Goal: Task Accomplishment & Management: Manage account settings

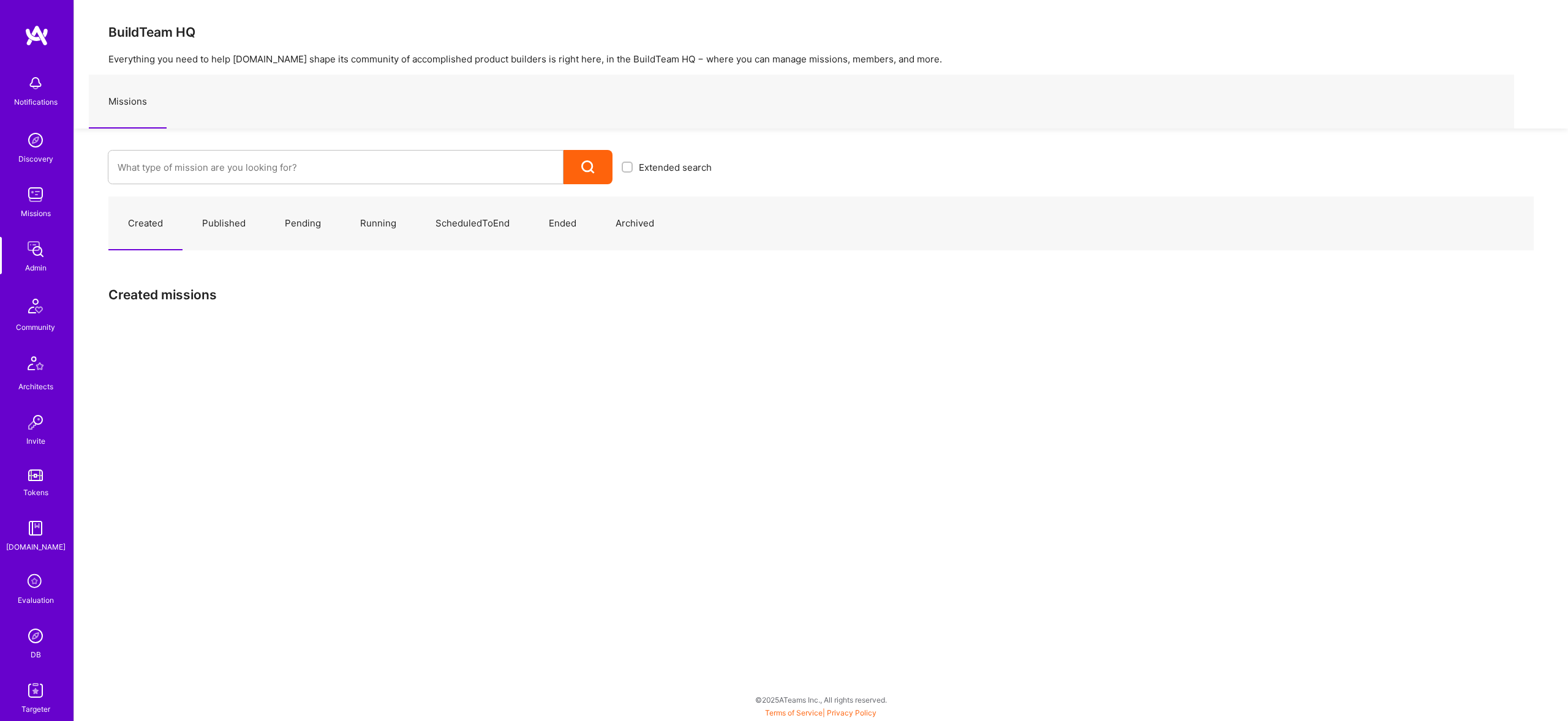
click at [453, 168] on input at bounding box center [335, 168] width 436 height 31
type input "Wellth"
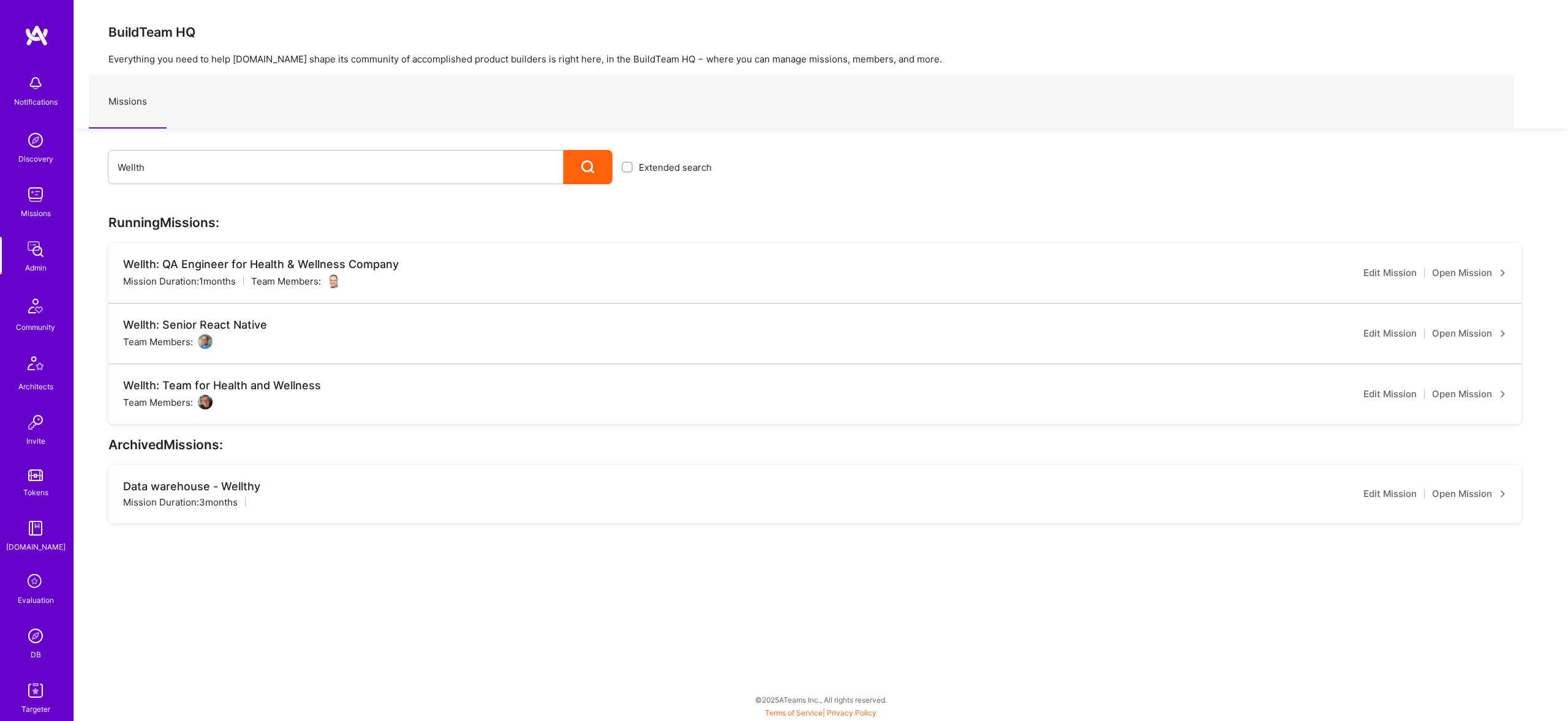
click at [1460, 335] on link "Open Mission" at bounding box center [1469, 334] width 75 height 15
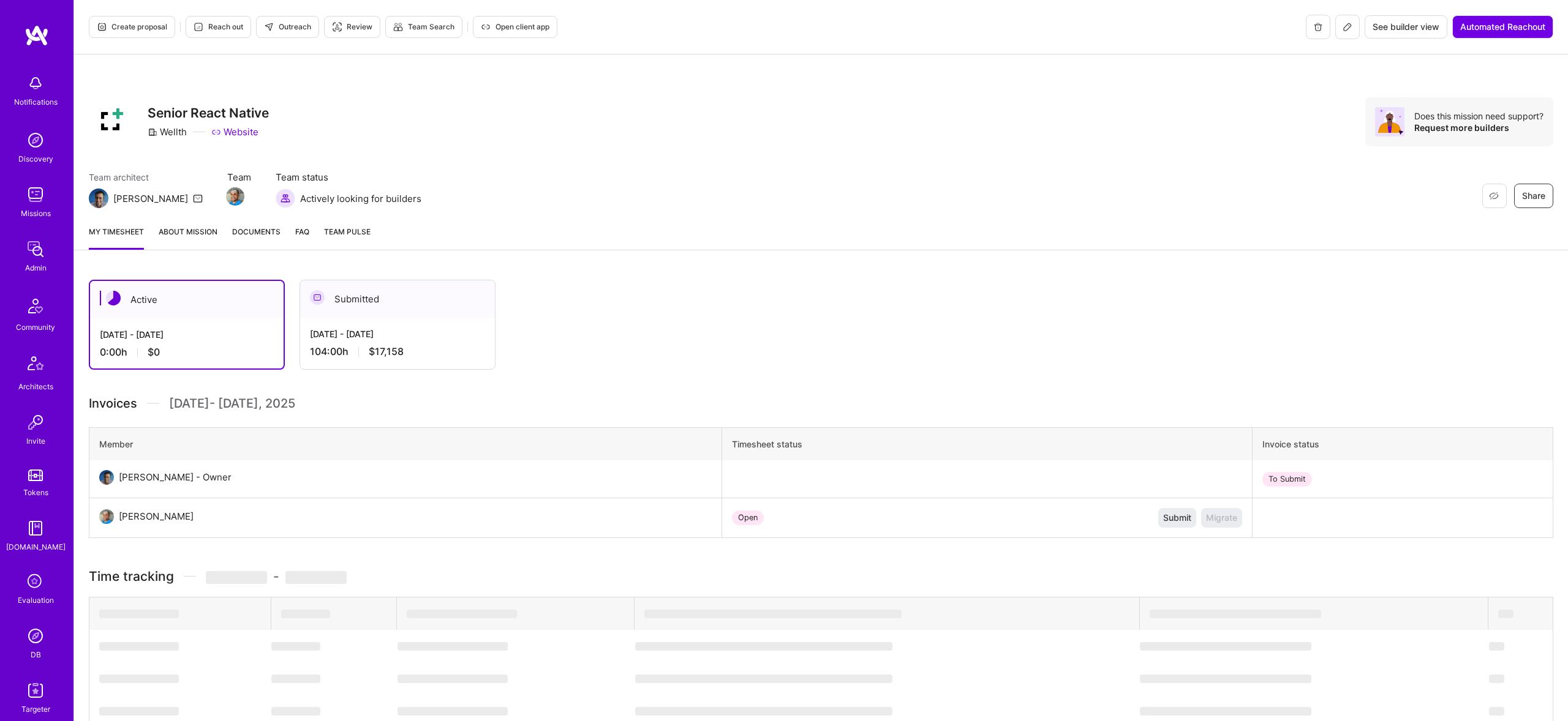
click at [195, 240] on link "About Mission" at bounding box center [188, 238] width 59 height 24
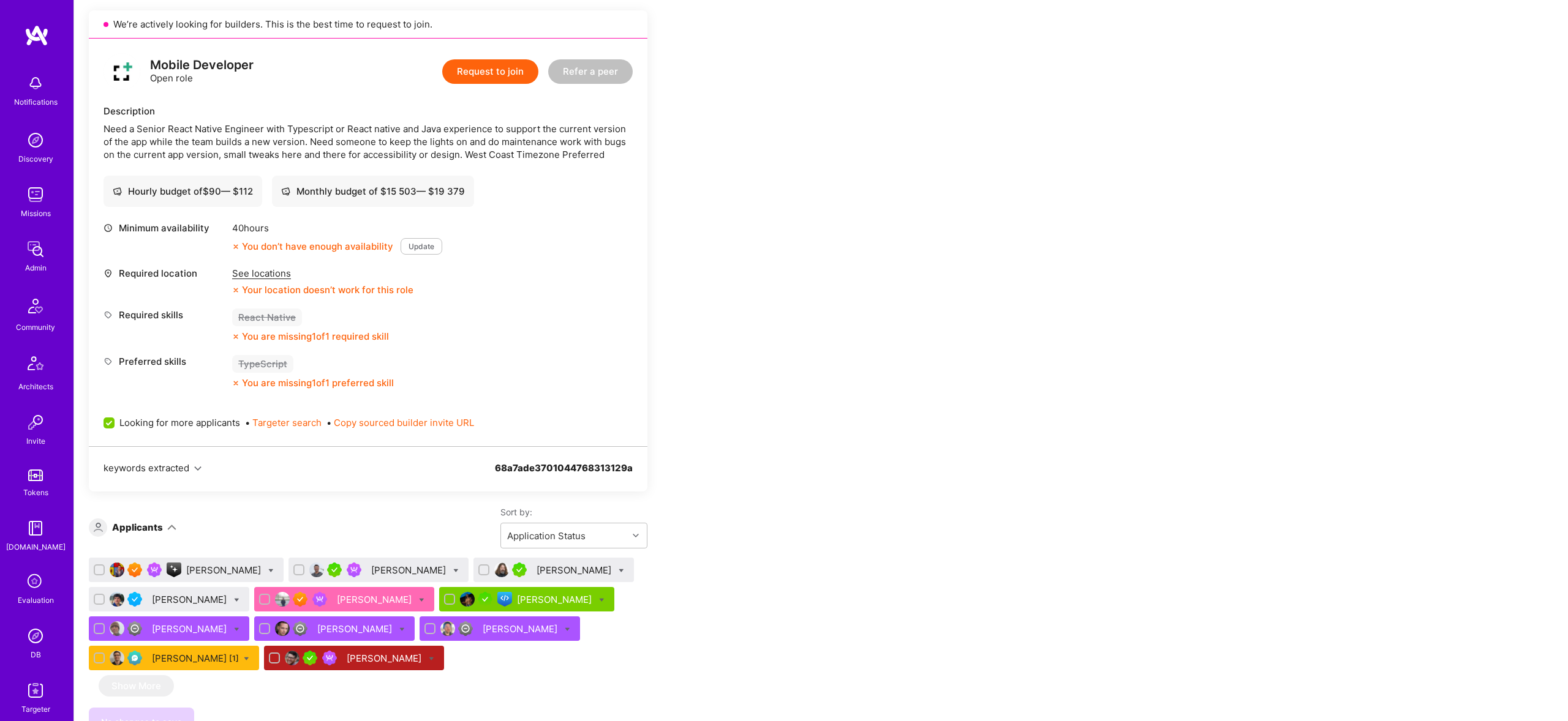
scroll to position [425, 0]
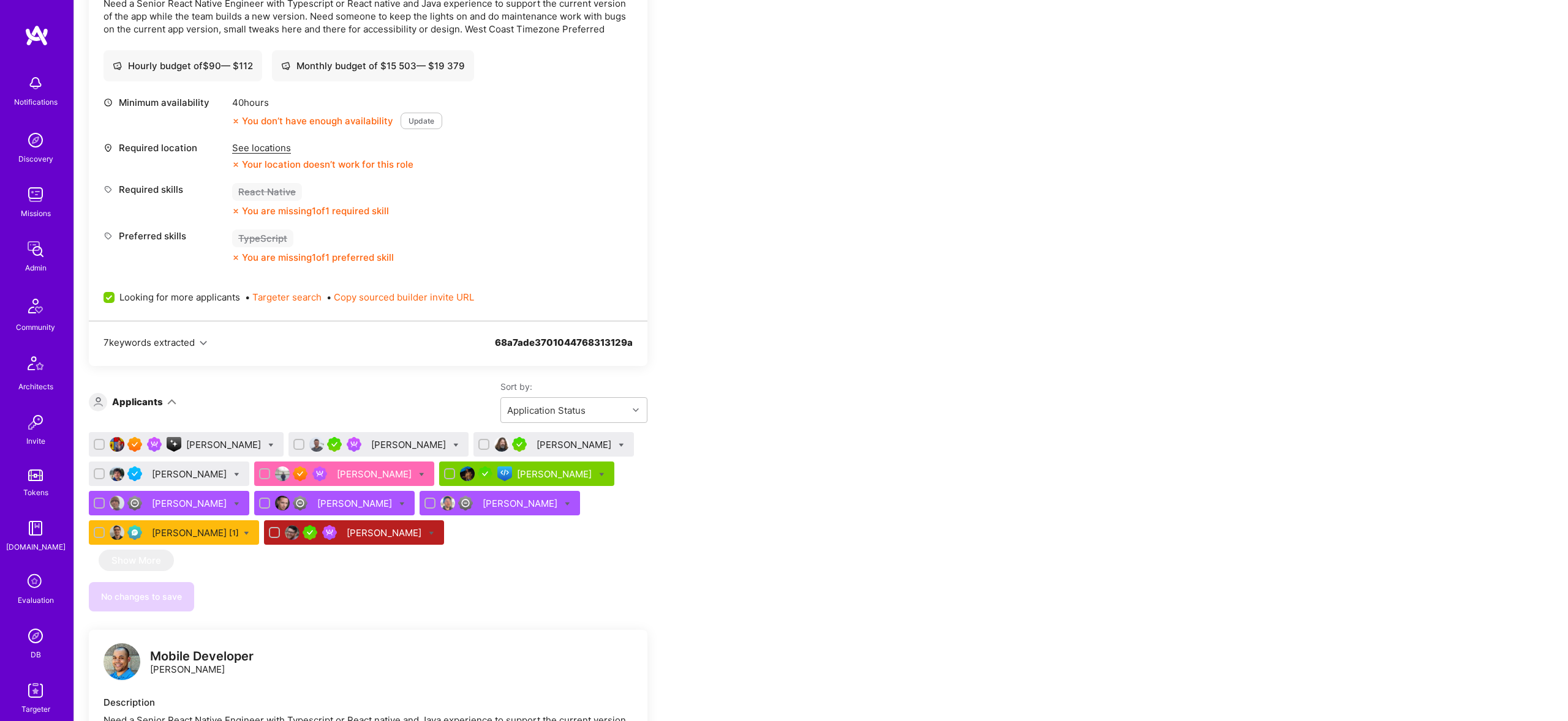
click at [419, 475] on icon at bounding box center [421, 475] width 6 height 6
checkbox input "true"
click at [358, 464] on div "Vikram Polusani" at bounding box center [344, 474] width 180 height 24
click at [358, 472] on div "Vikram Polusani" at bounding box center [376, 474] width 77 height 13
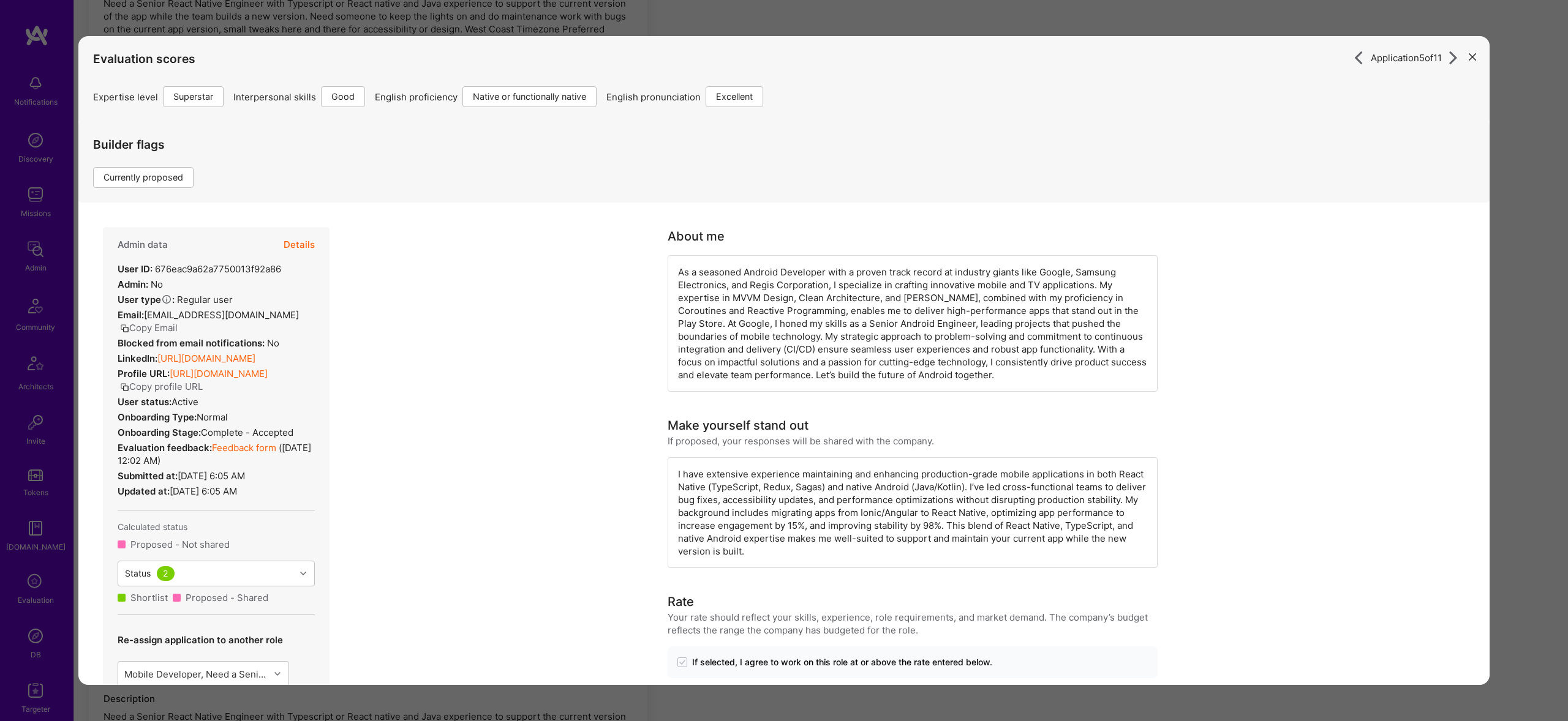
click at [970, 23] on div "Application 5 of 11 Evaluation scores Expertise level Superstar Interpersonal s…" at bounding box center [784, 360] width 1568 height 721
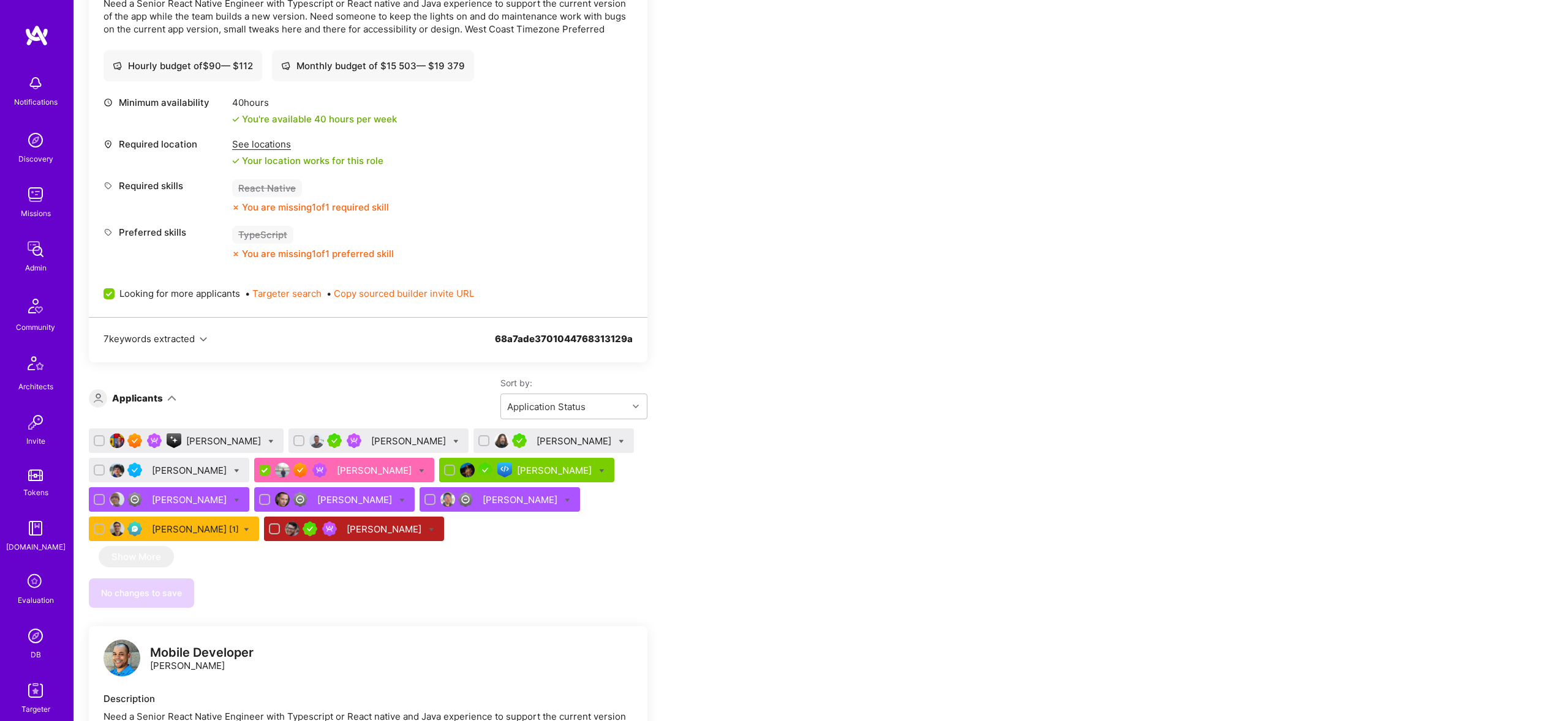
click at [337, 470] on div "Vikram Polusani" at bounding box center [376, 470] width 77 height 13
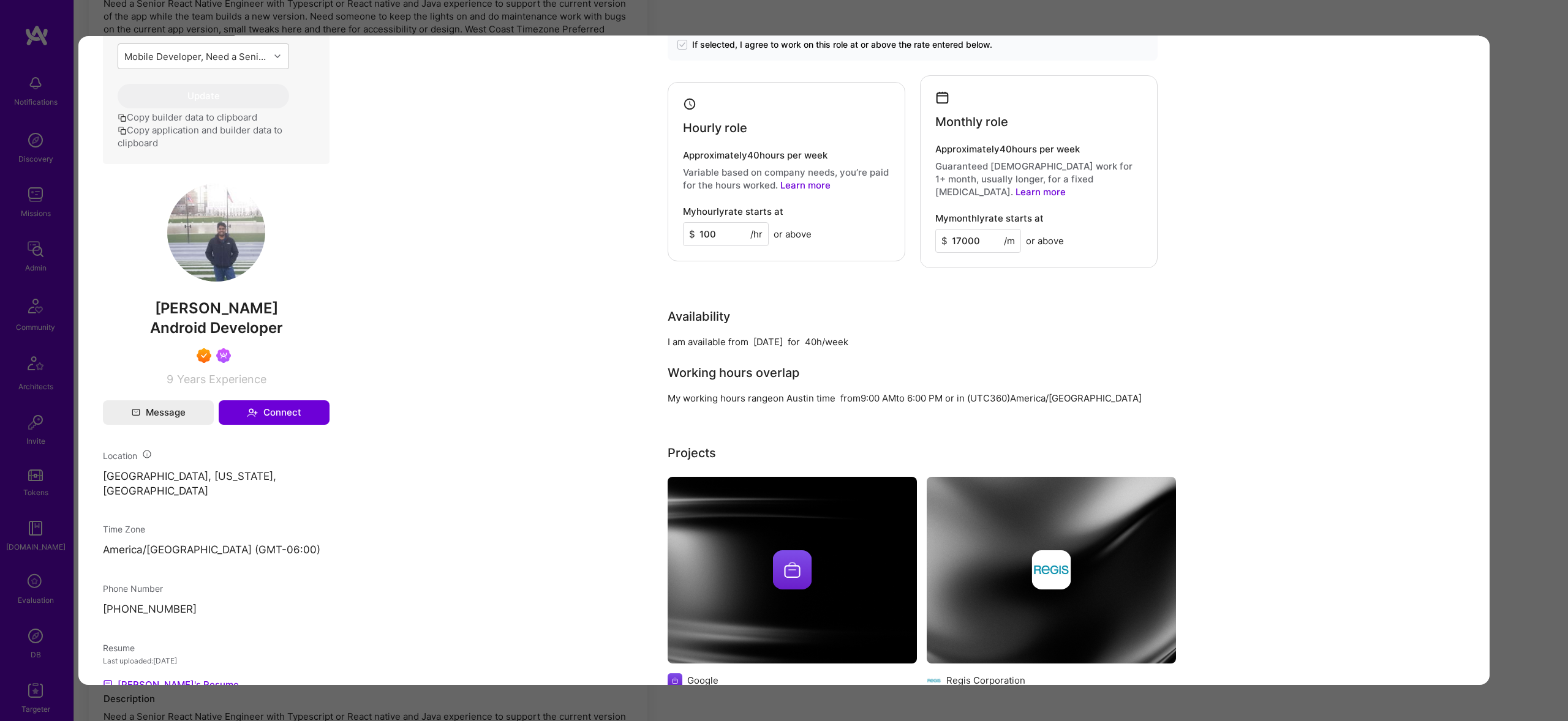
scroll to position [658, 0]
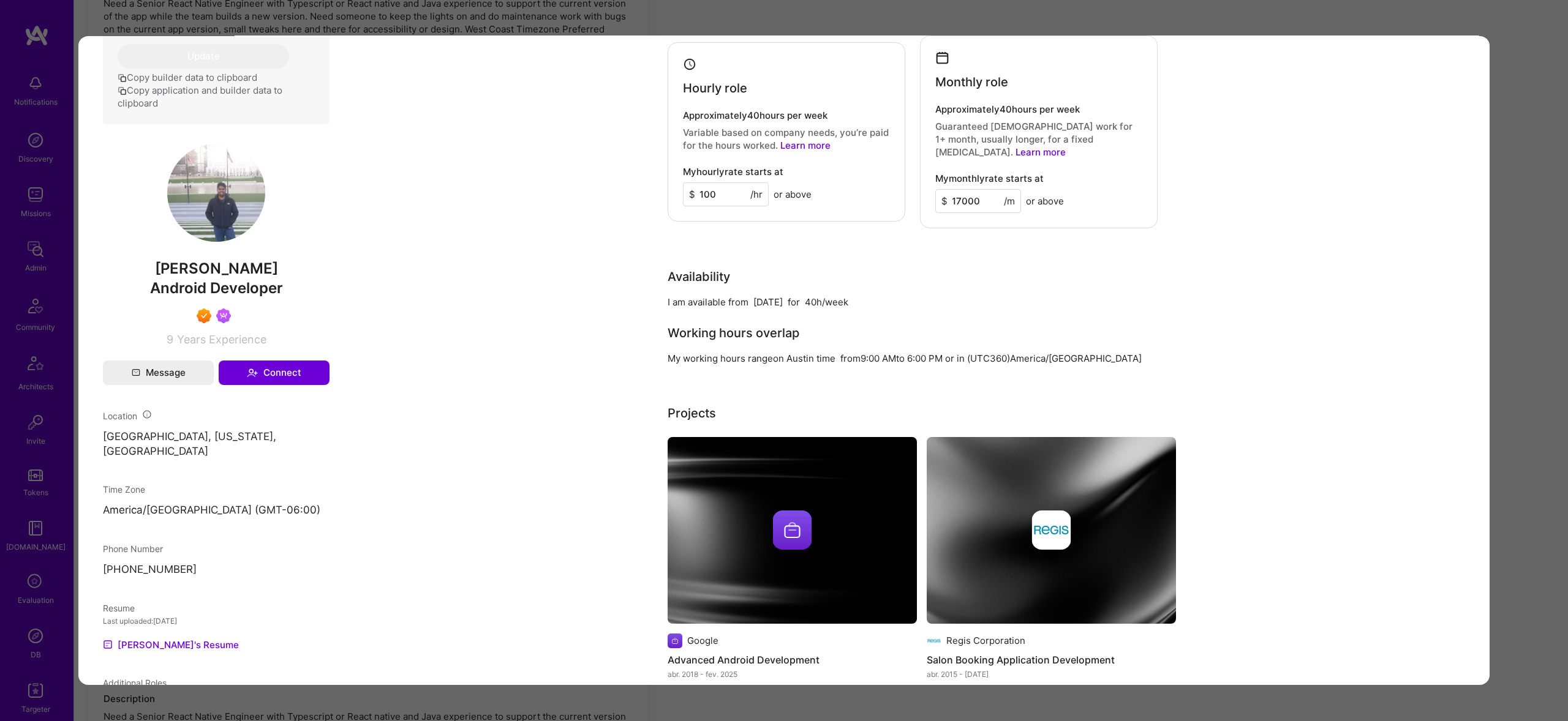
click at [1507, 258] on div "Application 5 of 11 Evaluation scores Expertise level Superstar Interpersonal s…" at bounding box center [784, 360] width 1568 height 721
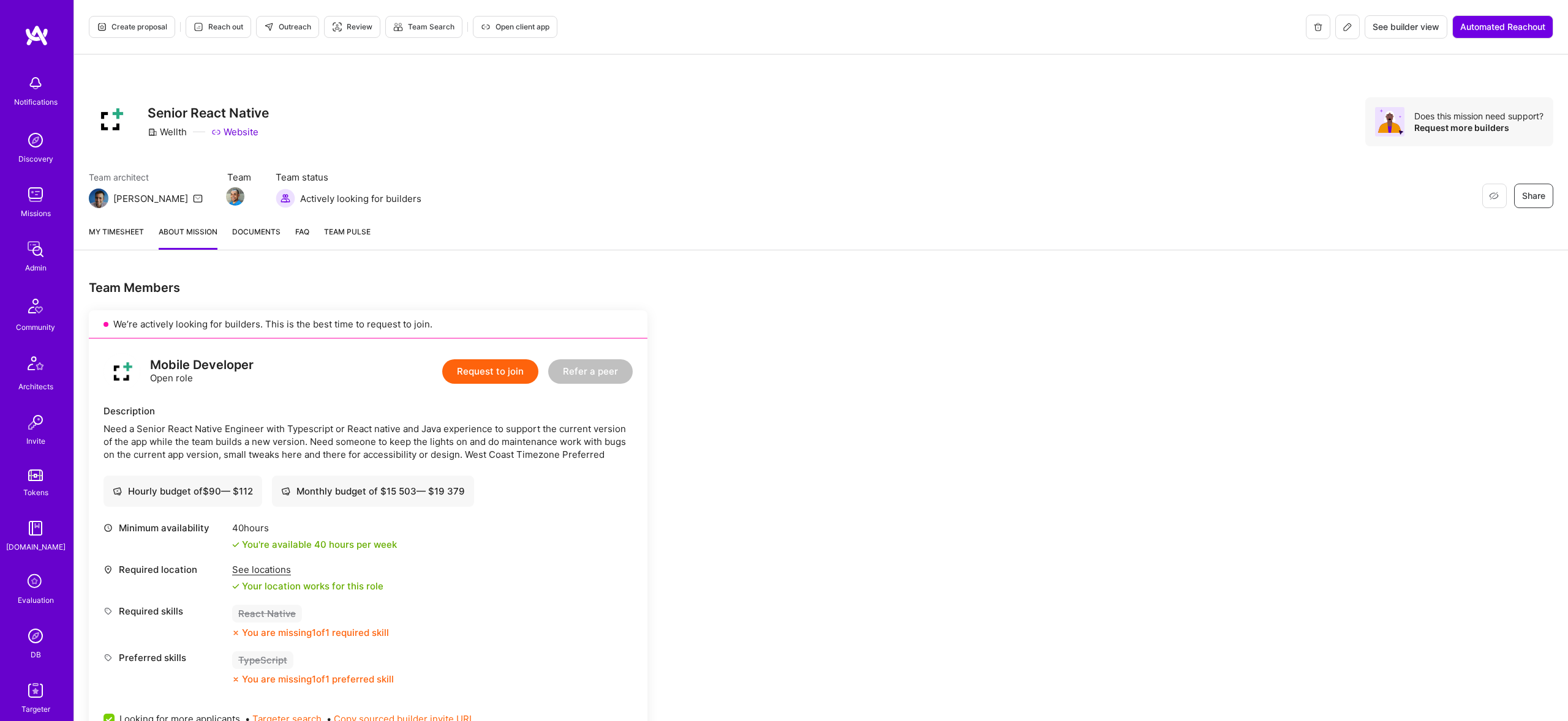
click at [27, 248] on img at bounding box center [35, 249] width 24 height 24
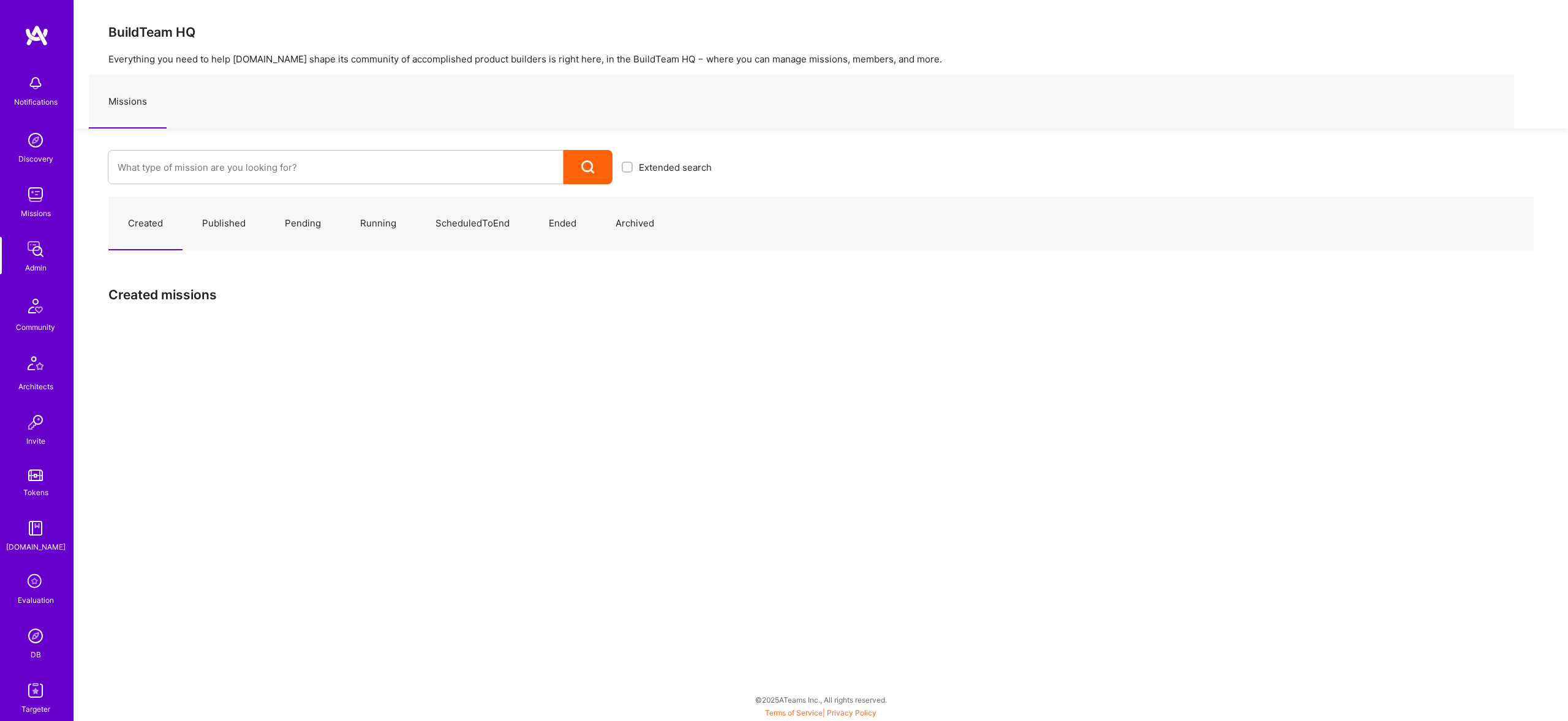
click at [388, 146] on div "Extended search" at bounding box center [398, 157] width 647 height 55
click at [373, 156] on input at bounding box center [335, 168] width 436 height 31
type input "robbyn"
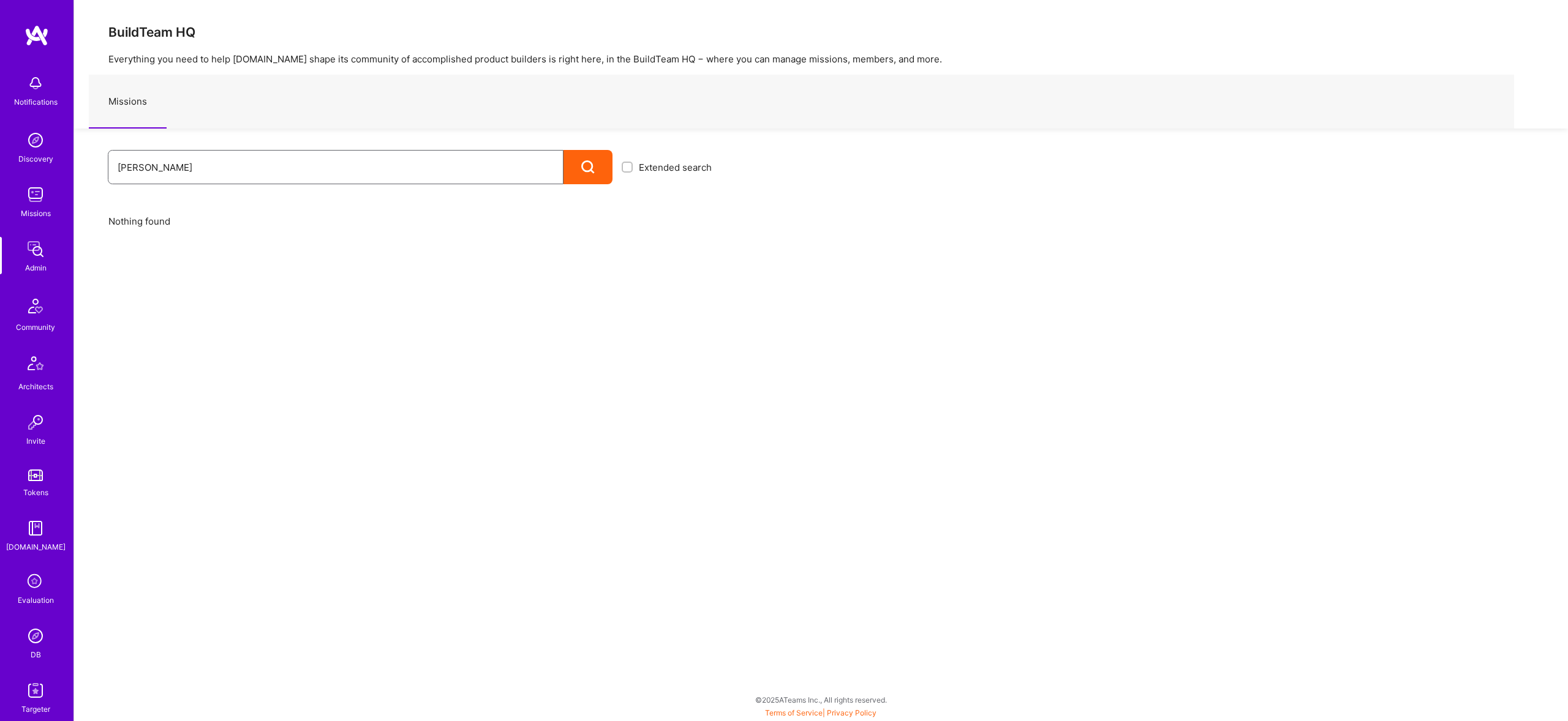
click at [205, 164] on input "robbyn" at bounding box center [335, 168] width 436 height 31
type input "ro"
click at [26, 258] on img at bounding box center [35, 249] width 24 height 24
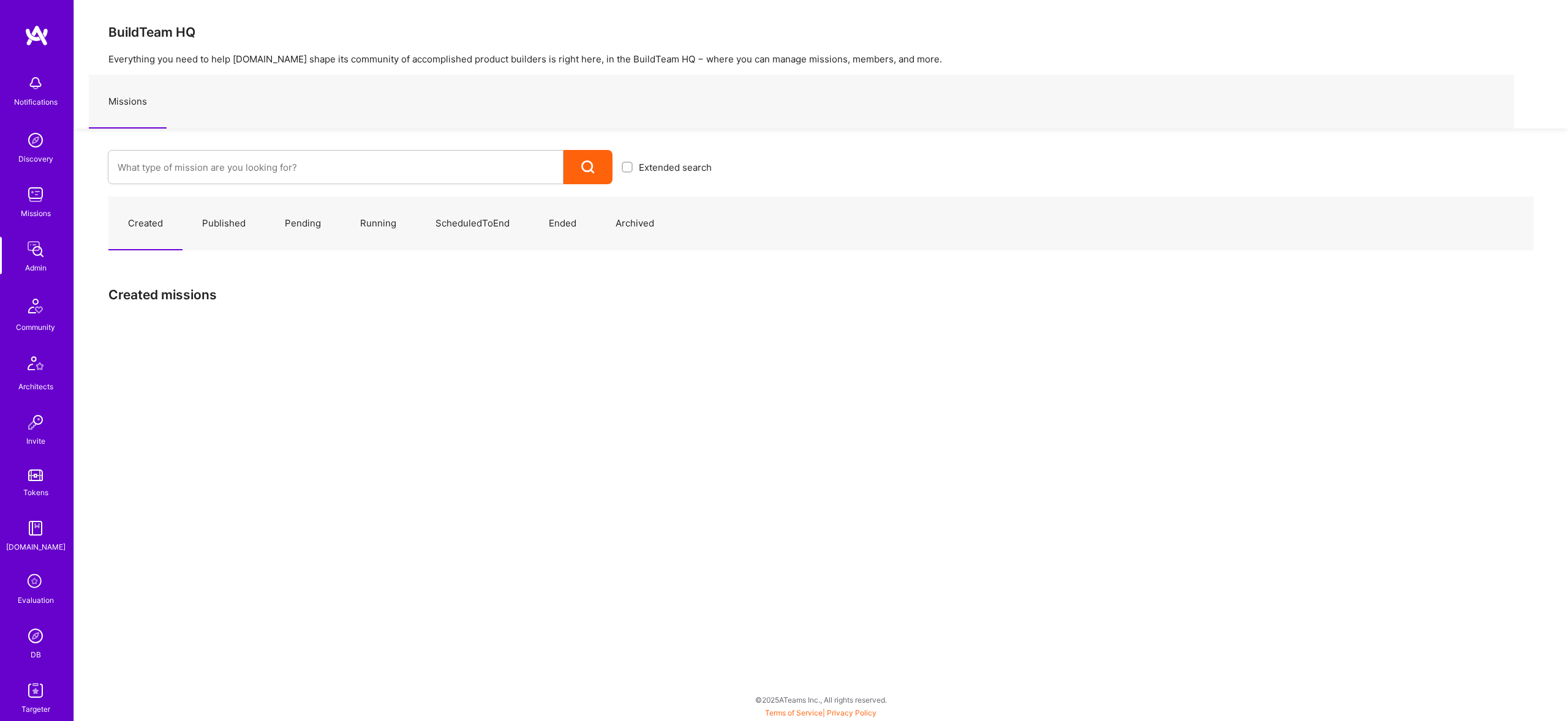
click at [220, 221] on link "Published" at bounding box center [224, 224] width 82 height 53
click at [265, 177] on input at bounding box center [335, 168] width 436 height 31
type input "rob"
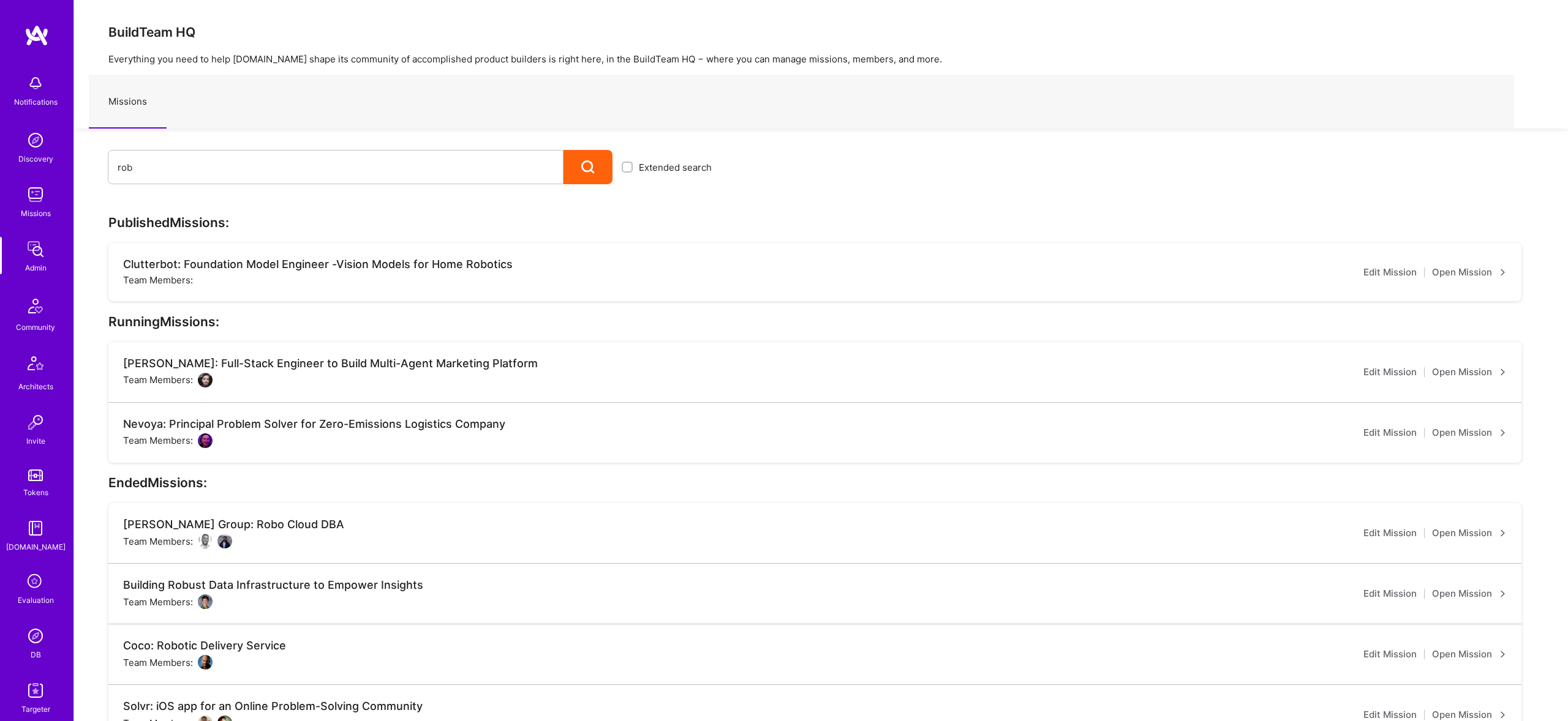
click at [1496, 368] on link "Open Mission" at bounding box center [1469, 372] width 75 height 15
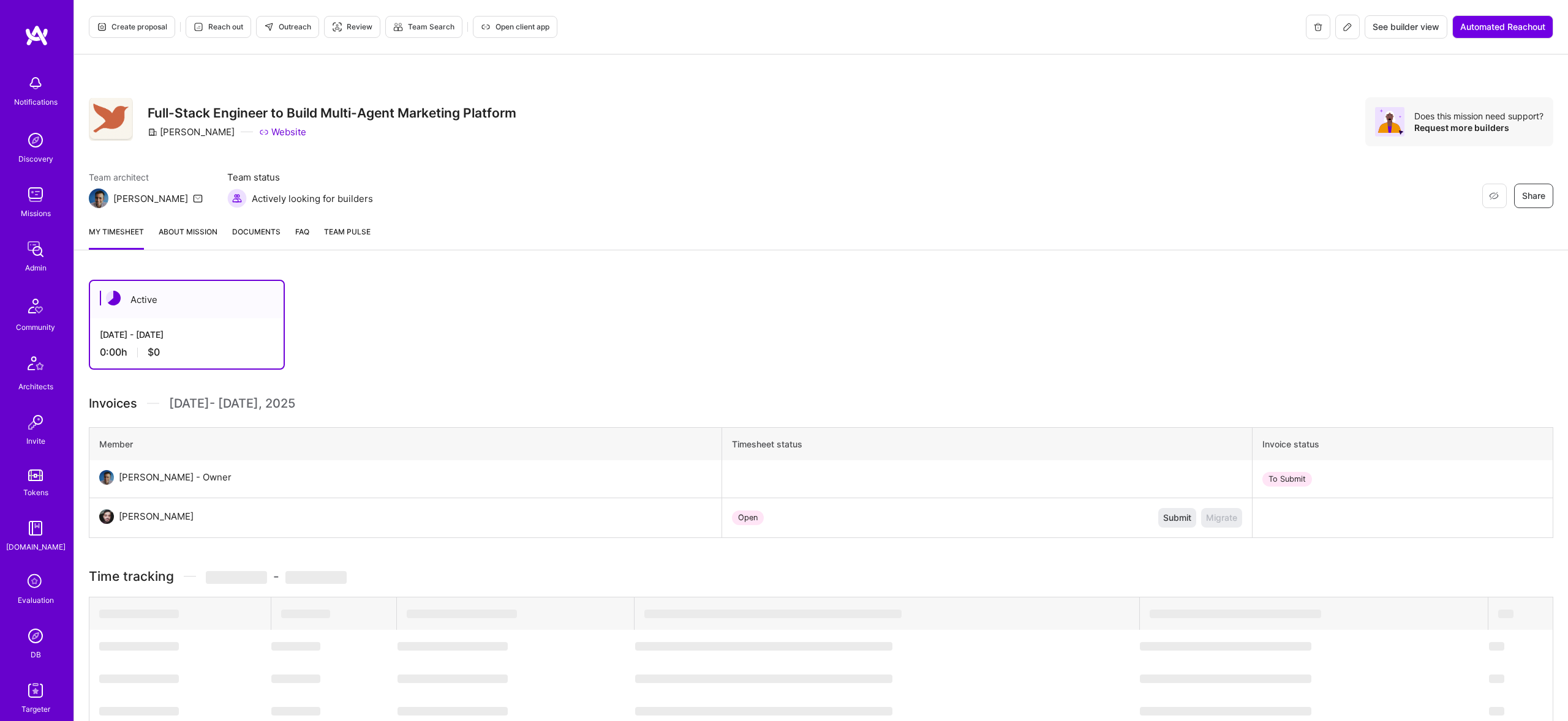
click at [171, 222] on div "My timesheet About Mission Documents FAQ Team Pulse" at bounding box center [821, 233] width 1494 height 35
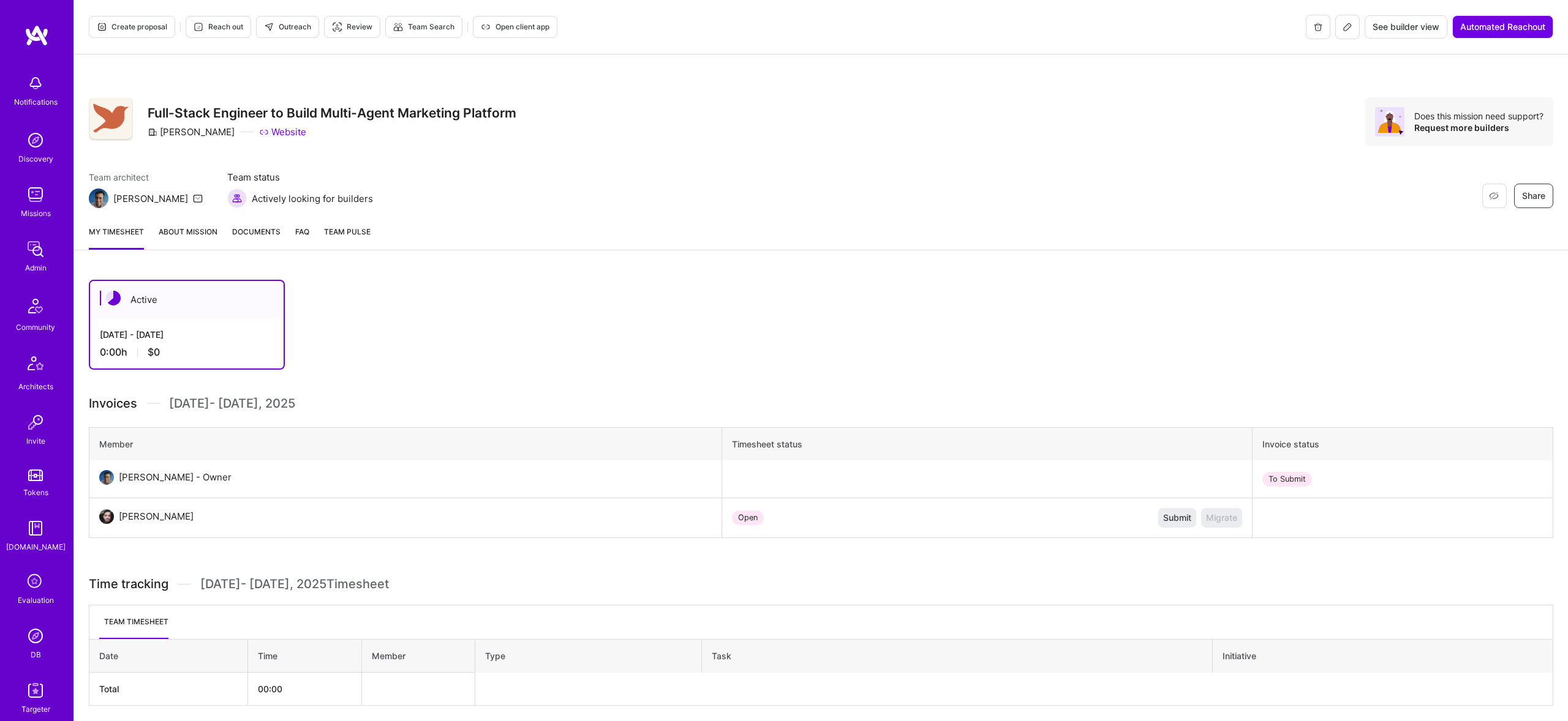
click at [184, 235] on link "About Mission" at bounding box center [188, 238] width 59 height 24
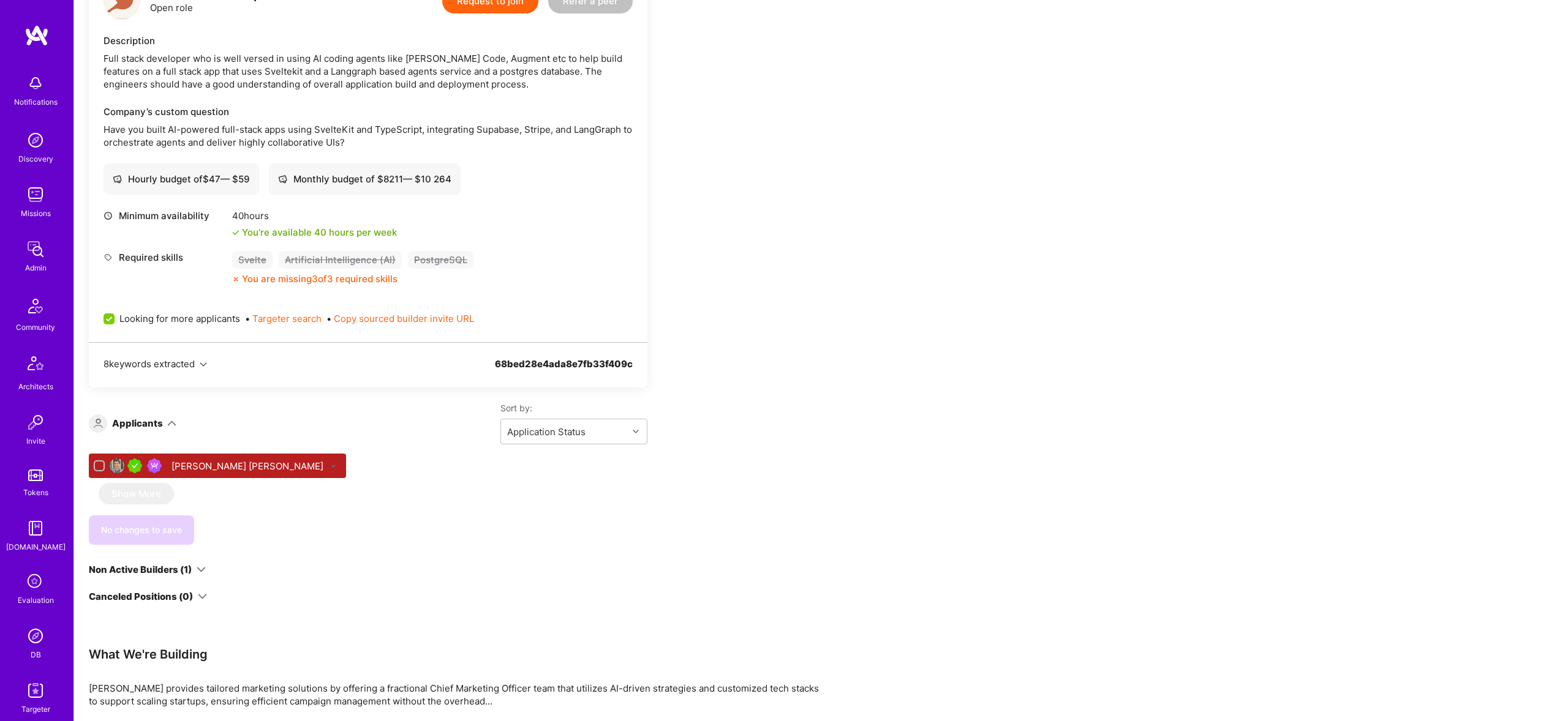
scroll to position [466, 0]
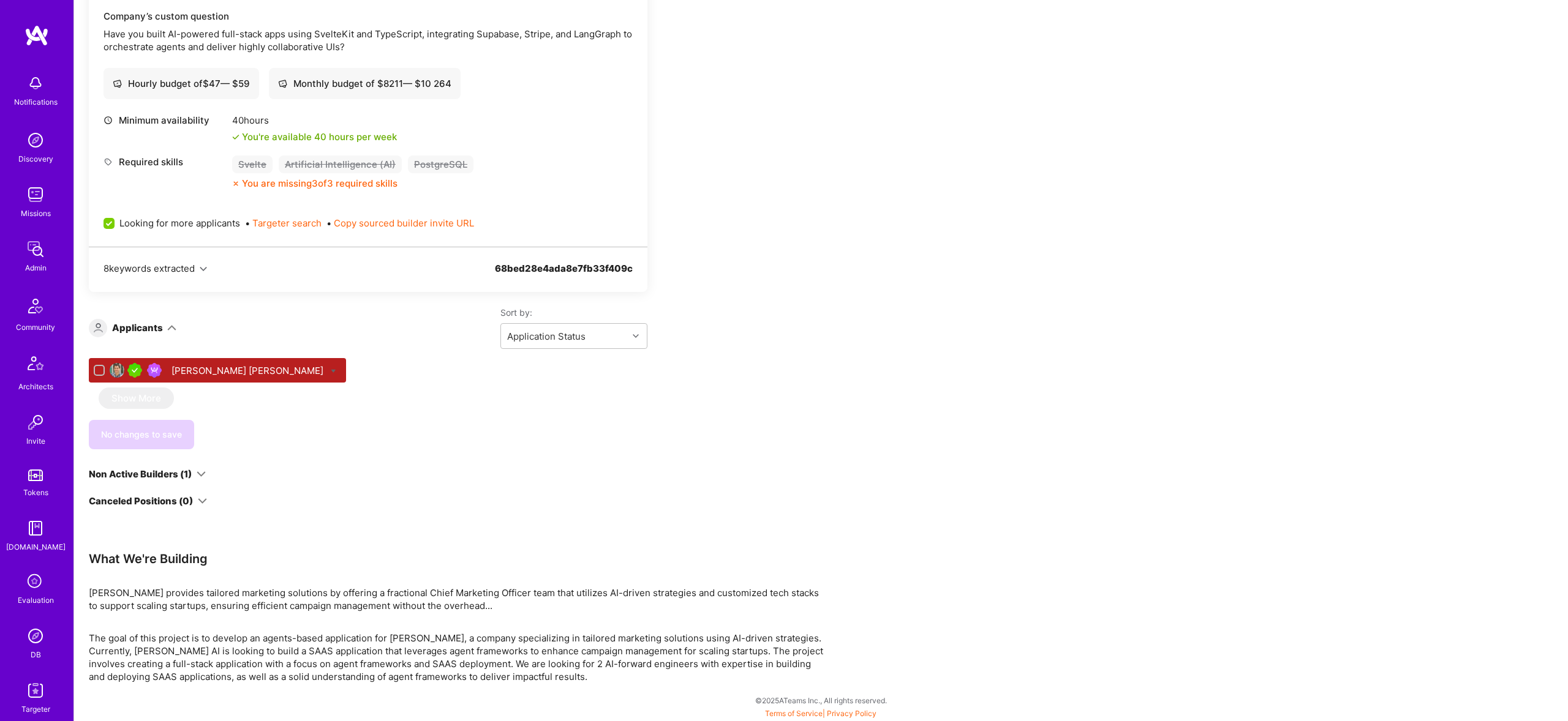
drag, startPoint x: 360, startPoint y: 670, endPoint x: 579, endPoint y: 683, distance: 219.4
click at [393, 671] on p "The goal of this project is to develop an agents-based application for Robynn A…" at bounding box center [456, 658] width 735 height 52
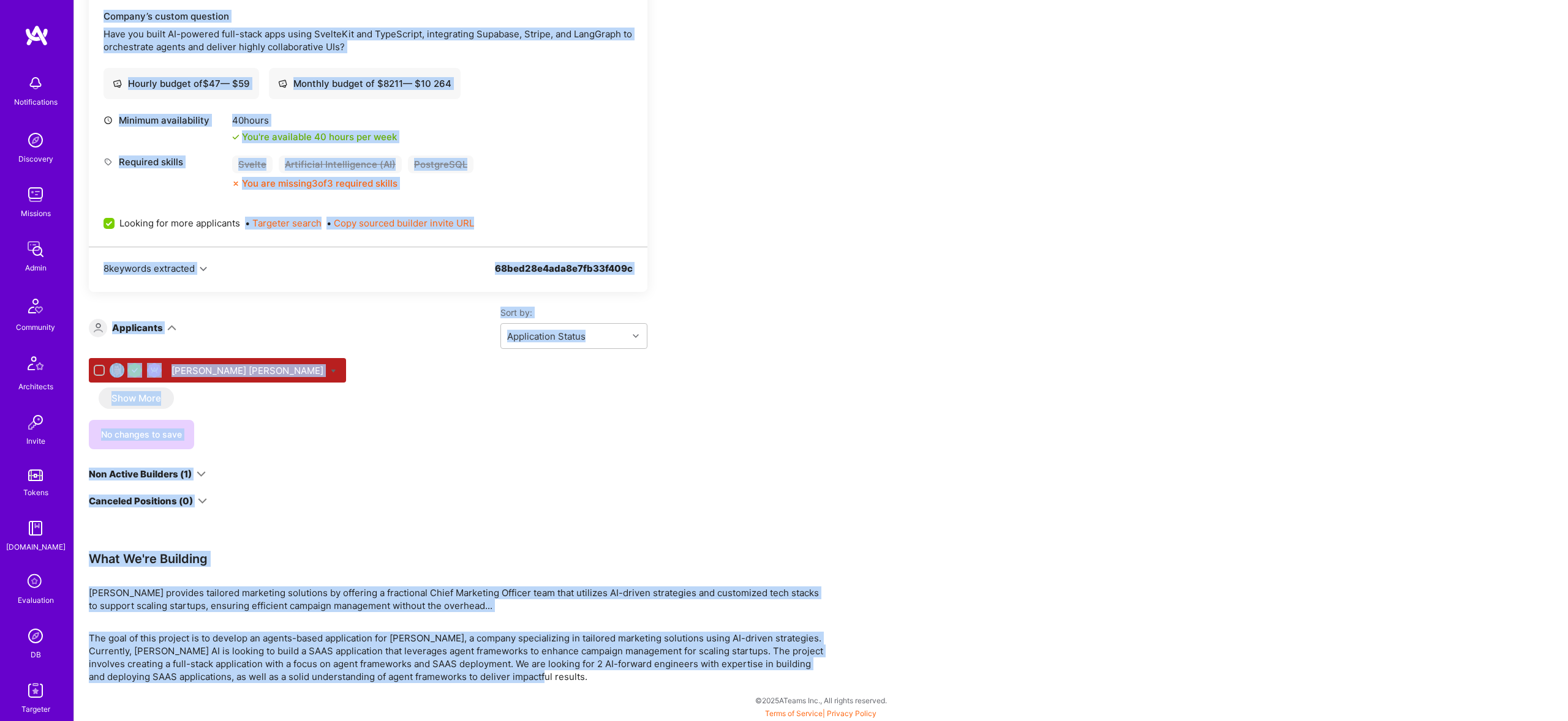
scroll to position [0, 0]
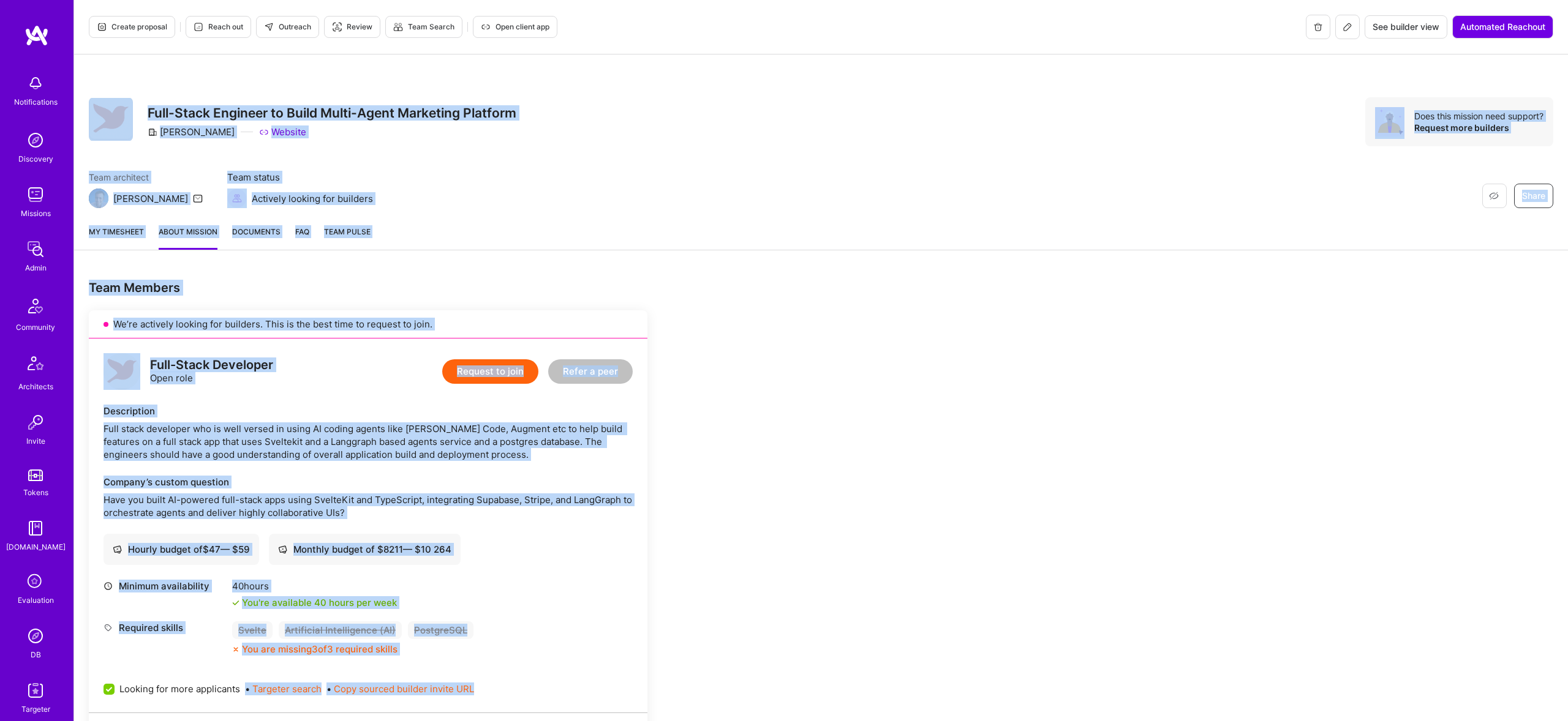
drag, startPoint x: 597, startPoint y: 684, endPoint x: 101, endPoint y: 70, distance: 789.3
click at [101, 70] on div "Create proposal Reach out Outreach Review Team Search Open client app See build…" at bounding box center [820, 594] width 1495 height 1188
copy div "Restore Not Interested Share Full-Stack Engineer to Build Multi-Agent Marketing…"
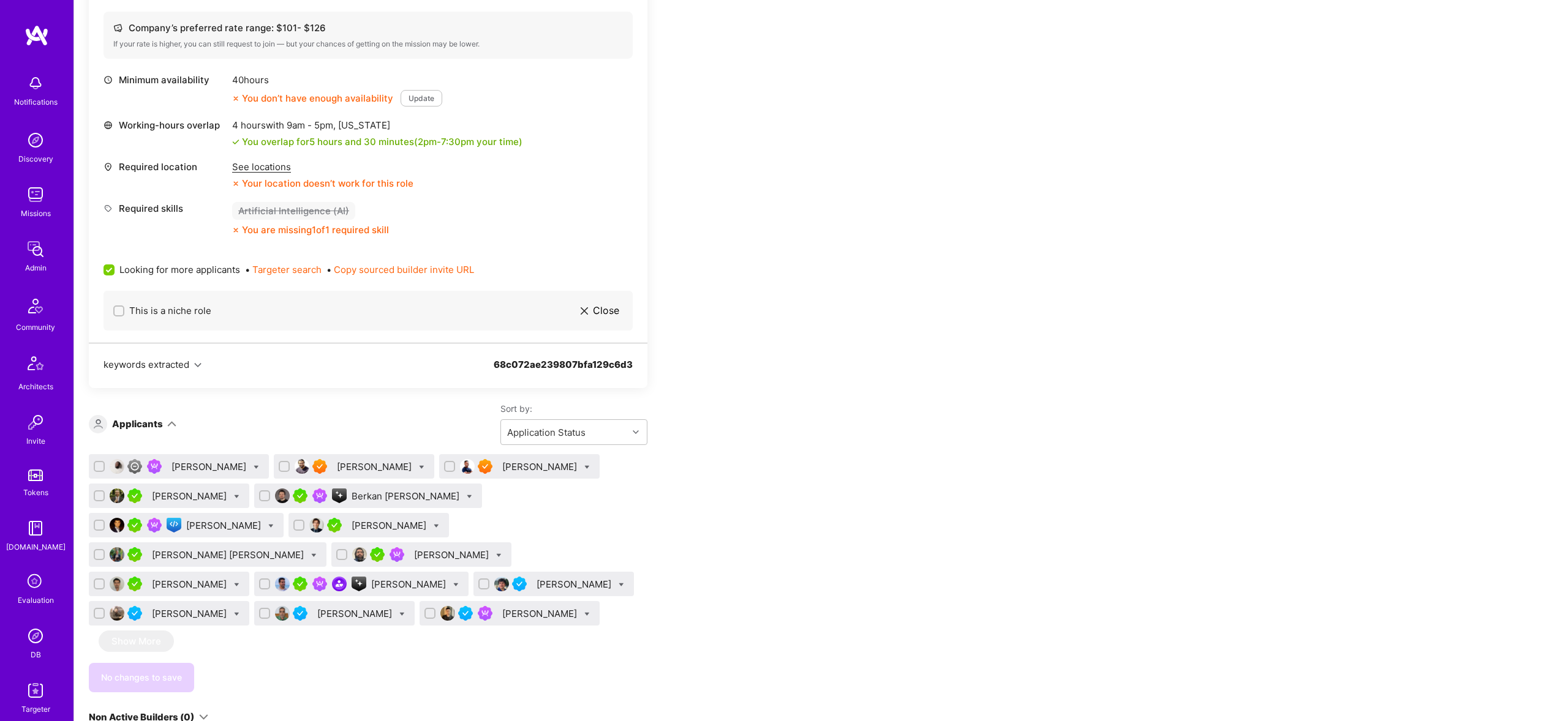
scroll to position [435, 0]
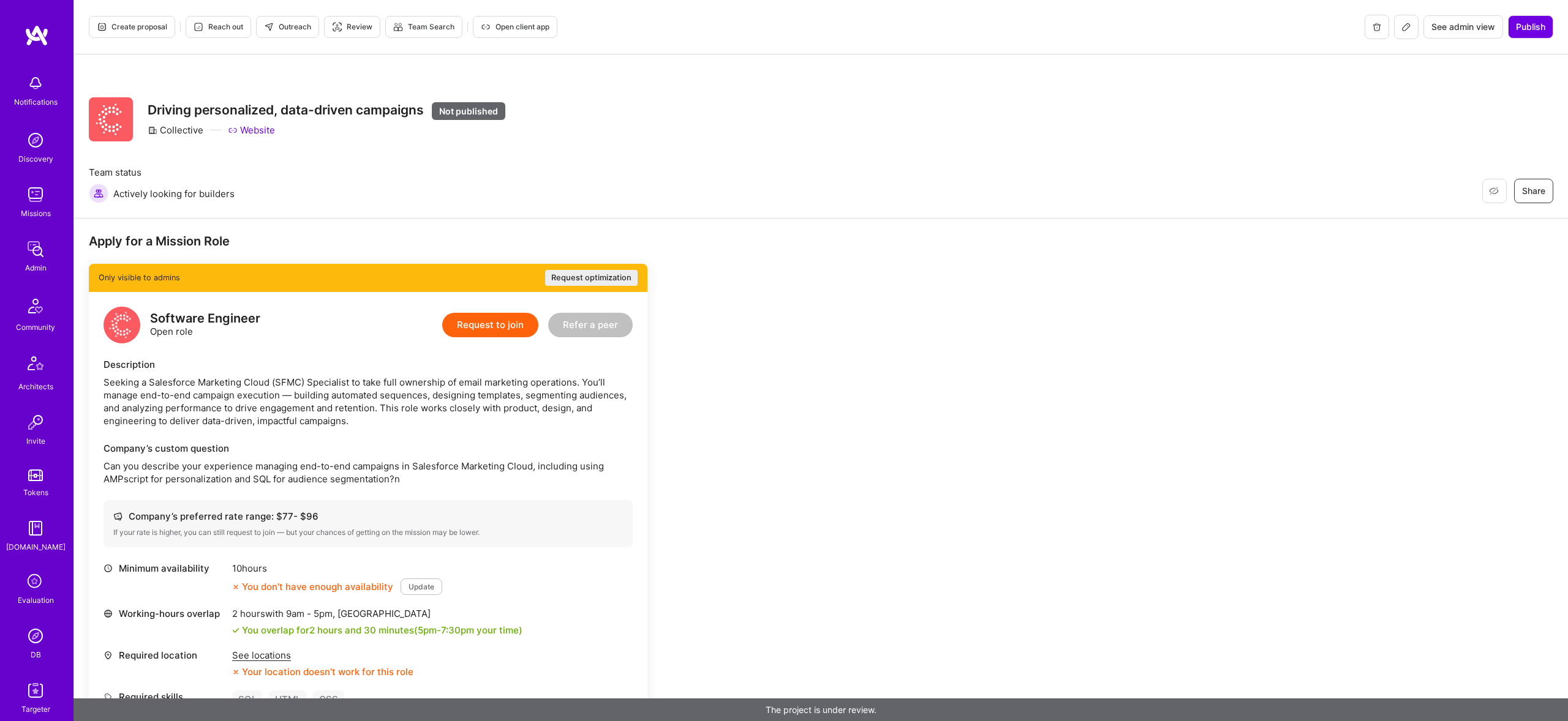
click at [1519, 43] on div "Create proposal Reach out Outreach Review Team Search Open client app See admin…" at bounding box center [821, 27] width 1494 height 55
click at [1538, 14] on div "Create proposal Reach out Outreach Review Team Search Open client app See admin…" at bounding box center [821, 27] width 1494 height 55
click at [1536, 31] on span "Publish" at bounding box center [1531, 26] width 30 height 12
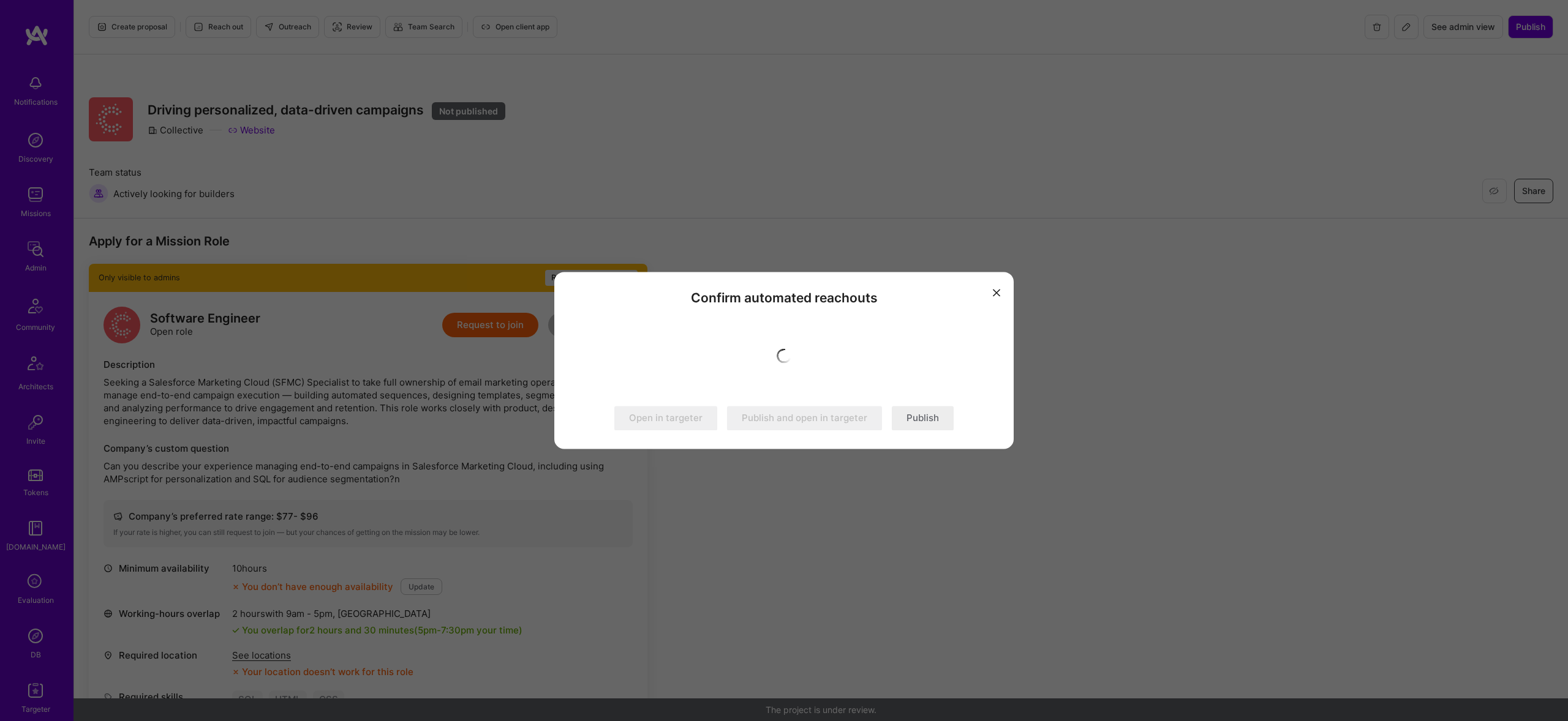
click at [919, 417] on button "Publish" at bounding box center [923, 419] width 62 height 24
